Goal: Transaction & Acquisition: Purchase product/service

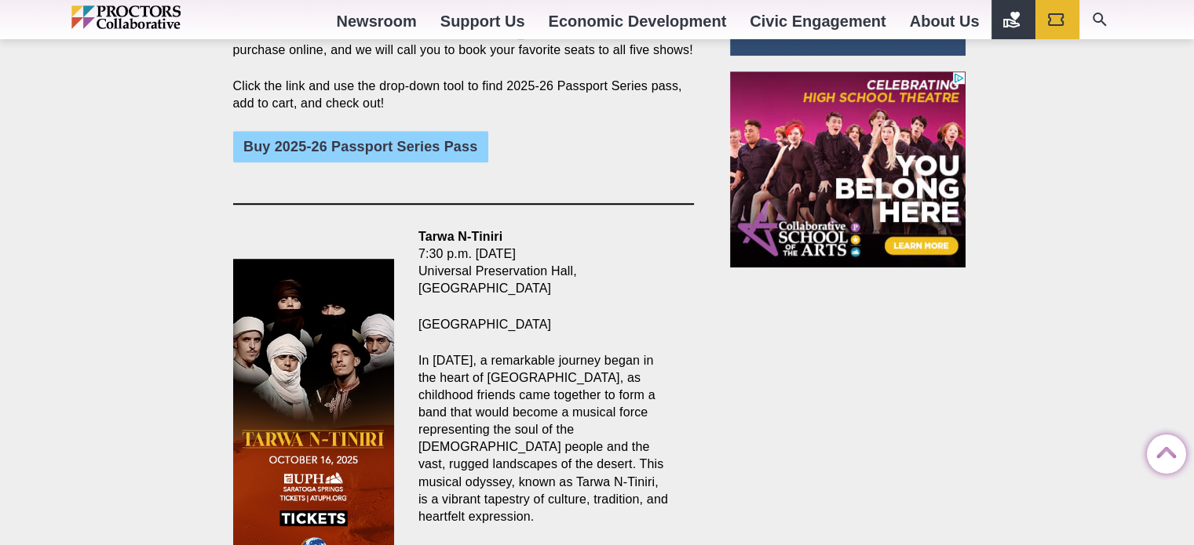
scroll to position [1367, 0]
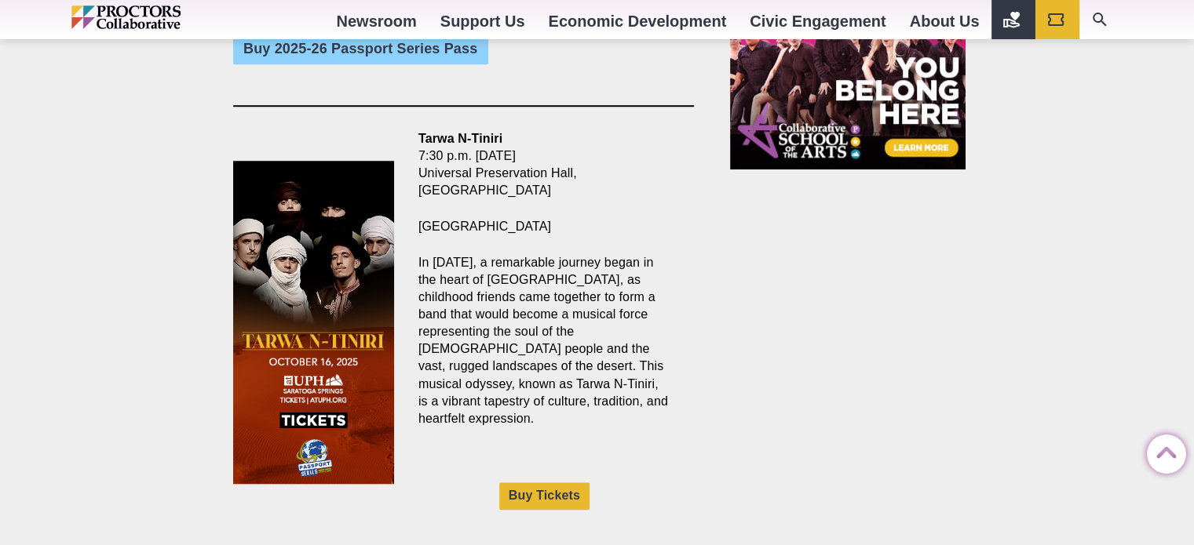
drag, startPoint x: 1198, startPoint y: 48, endPoint x: 1194, endPoint y: 224, distance: 175.8
click at [540, 483] on link "Buy Tickets" at bounding box center [544, 496] width 90 height 27
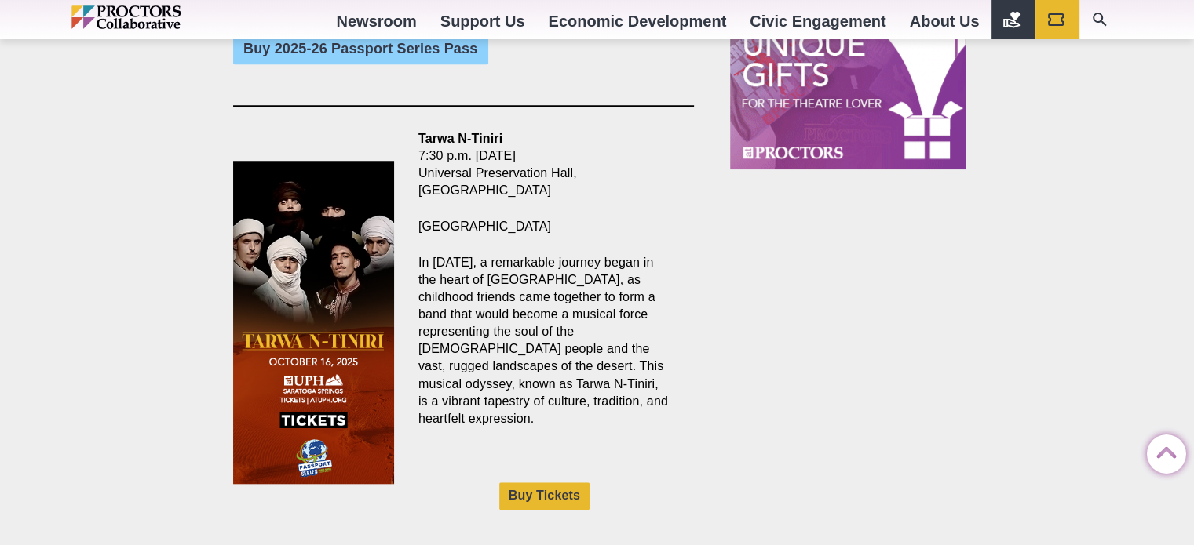
click at [358, 275] on img at bounding box center [314, 322] width 162 height 323
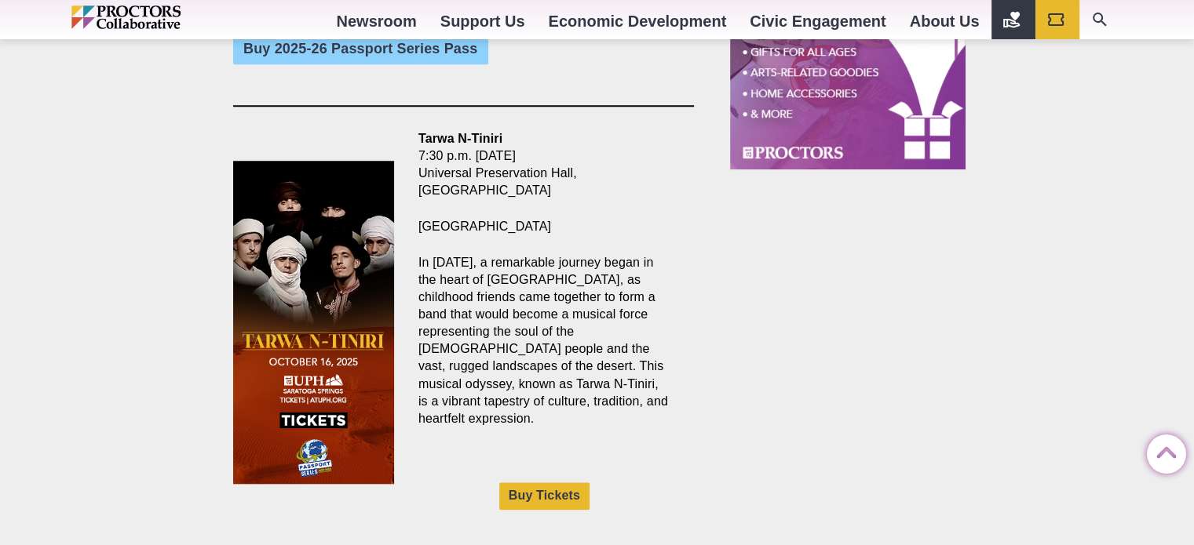
click at [527, 333] on p "In [DATE], a remarkable journey began in the heart of [GEOGRAPHIC_DATA], as chi…" at bounding box center [544, 340] width 252 height 173
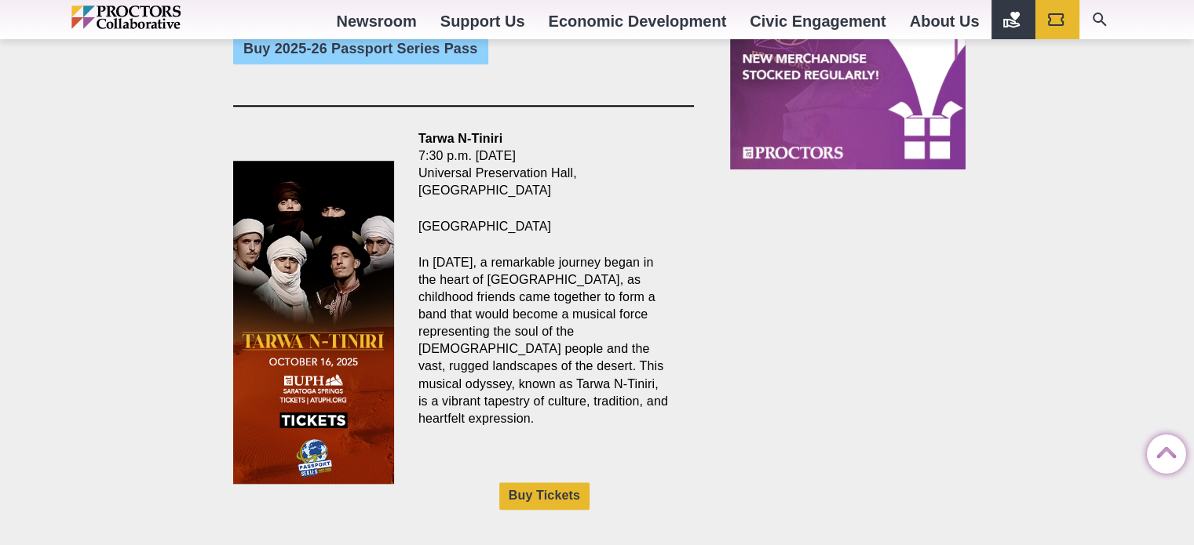
click at [476, 132] on strong "Tarwa N-Tiniri" at bounding box center [460, 138] width 84 height 13
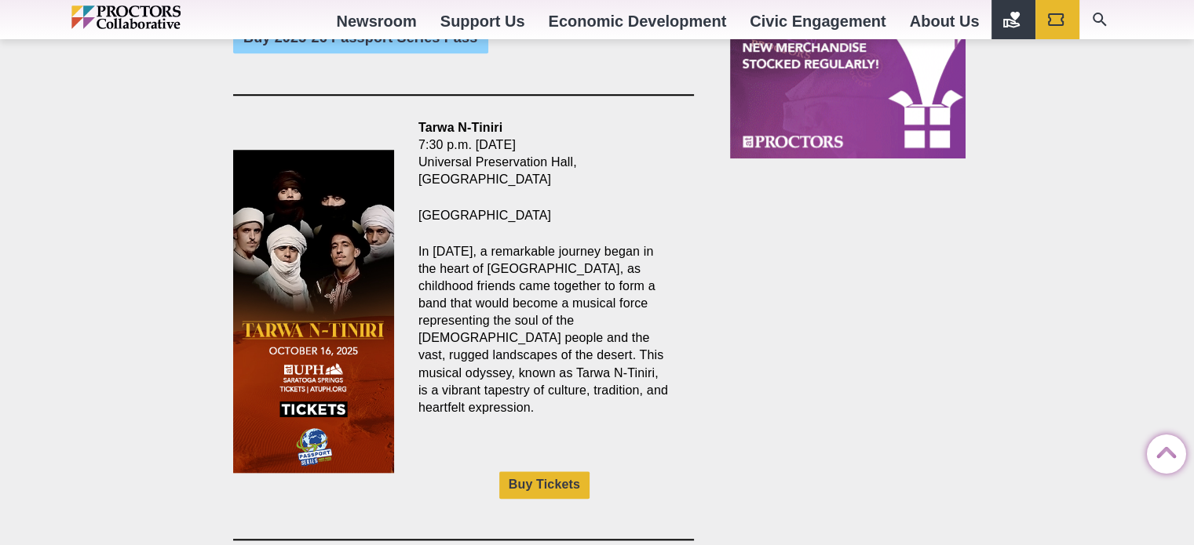
scroll to position [1369, 0]
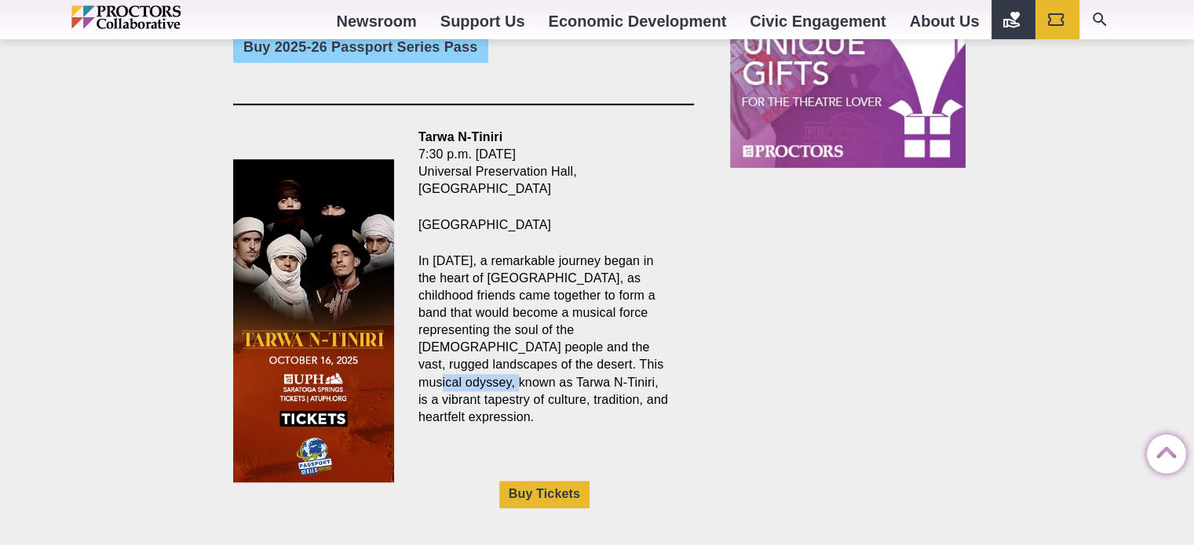
drag, startPoint x: 627, startPoint y: 348, endPoint x: 552, endPoint y: 343, distance: 75.5
click at [552, 343] on p "In [DATE], a remarkable journey began in the heart of [GEOGRAPHIC_DATA], as chi…" at bounding box center [544, 339] width 252 height 173
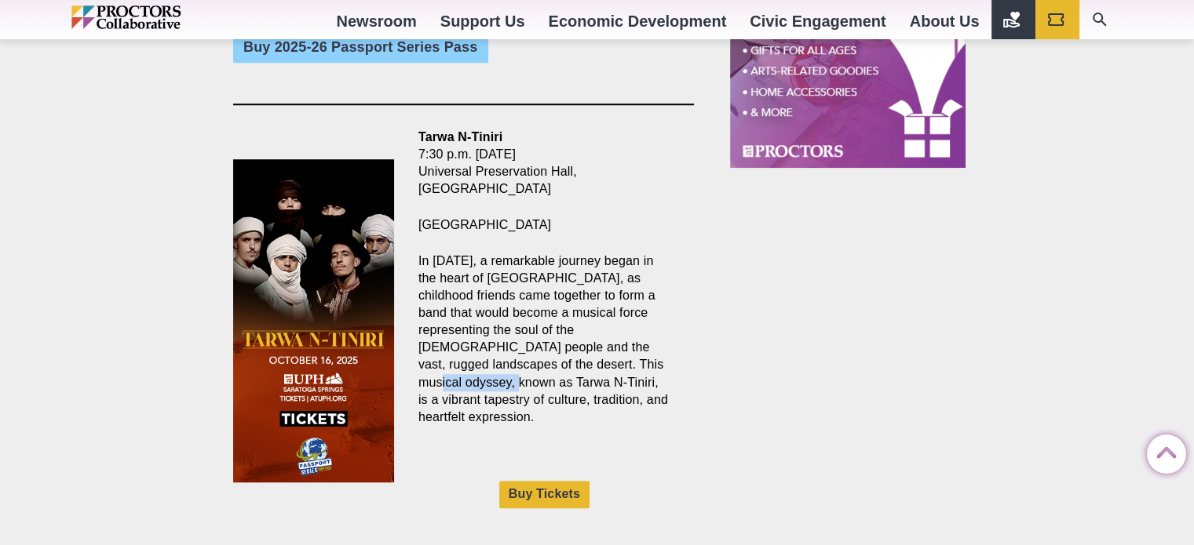
copy p "Tarwa N-Tiniri"
drag, startPoint x: 508, startPoint y: 116, endPoint x: 419, endPoint y: 112, distance: 88.8
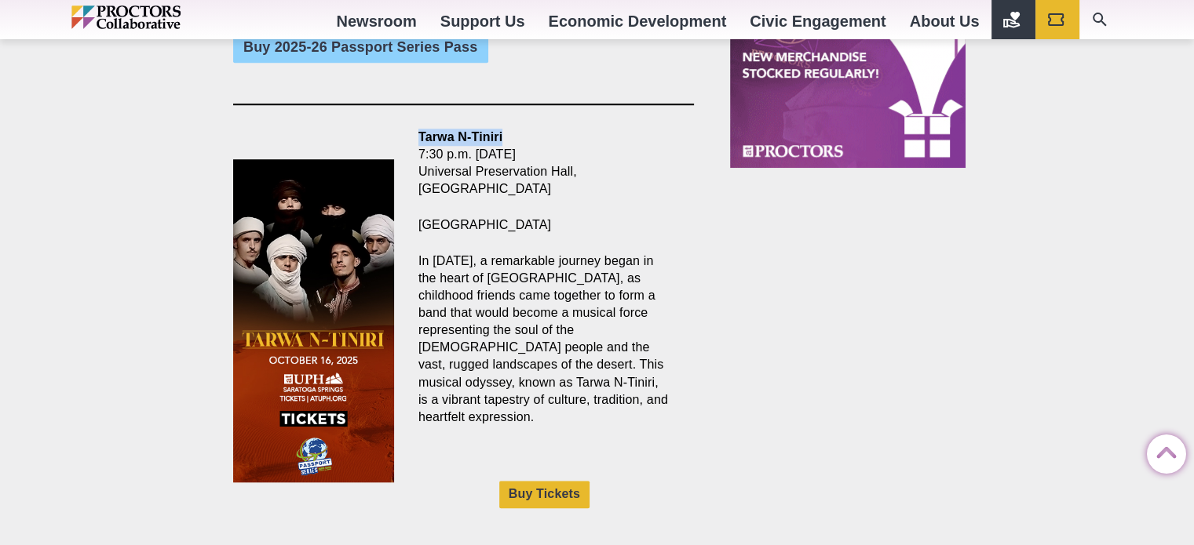
click at [419, 129] on p "Tarwa N-Tiniri 7:30 p.m. Thursday, Oct. 16 Universal Preservation Hall, Saratog…" at bounding box center [544, 163] width 252 height 69
copy strong "Tarwa N-Tiniri"
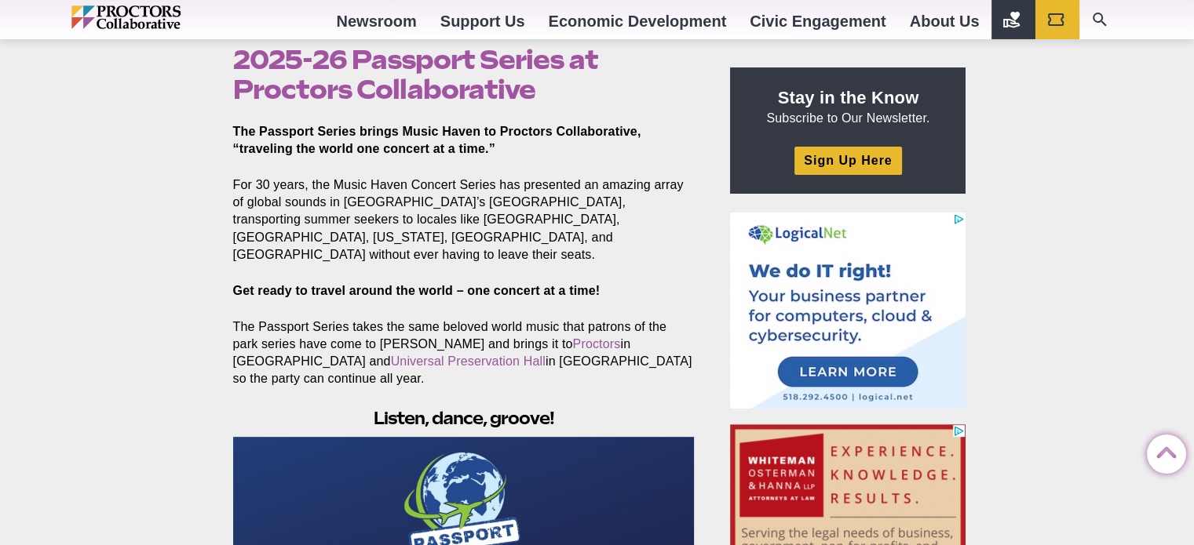
scroll to position [282, 0]
